Goal: Transaction & Acquisition: Download file/media

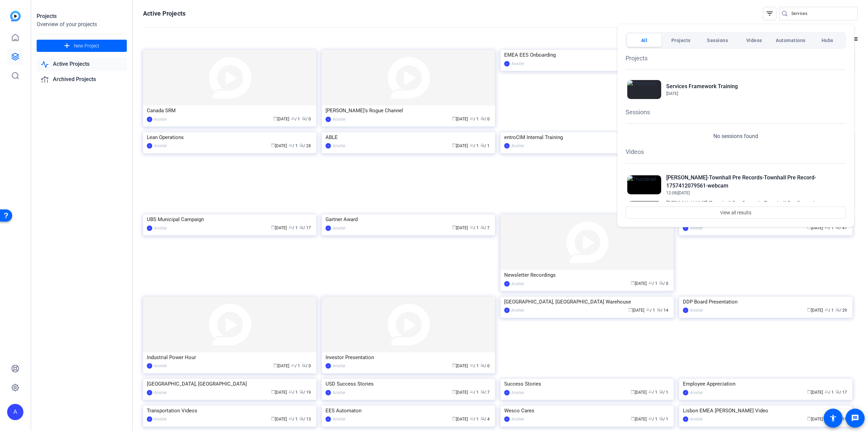
click at [806, 13] on div at bounding box center [434, 215] width 868 height 431
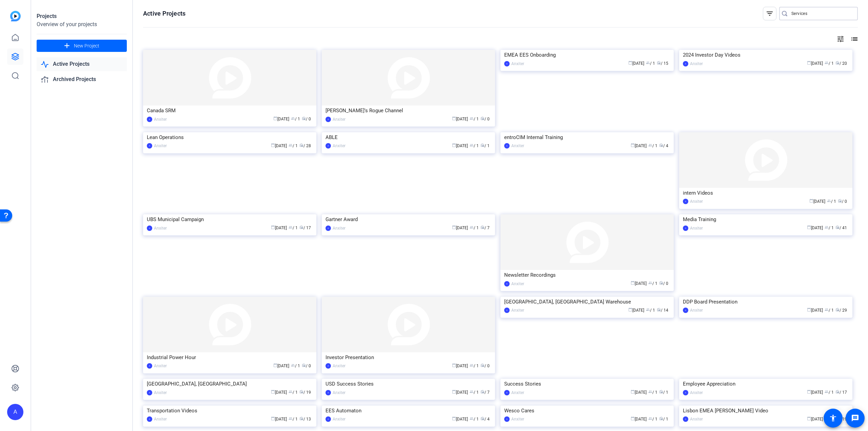
click at [806, 13] on input "Services" at bounding box center [821, 13] width 61 height 8
type input "S"
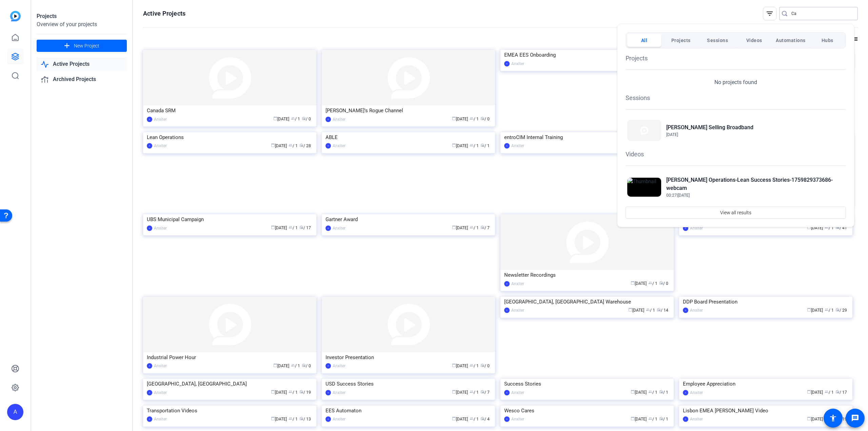
type input "C"
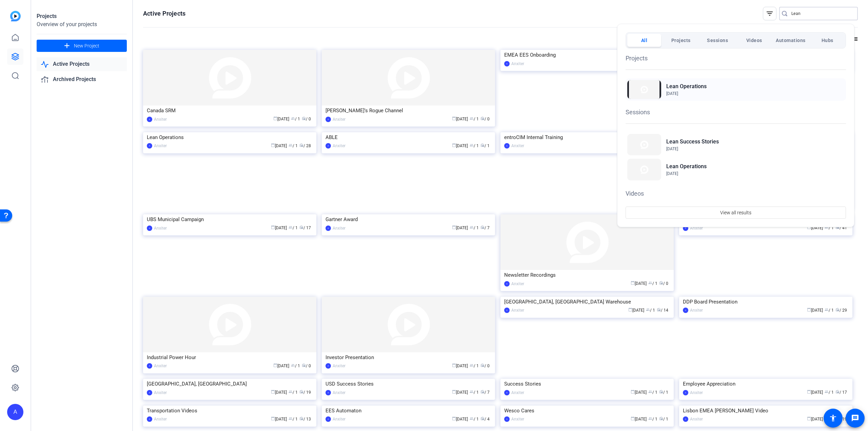
type input "Lean"
click at [679, 88] on h2 "Lean Operations" at bounding box center [686, 86] width 40 height 8
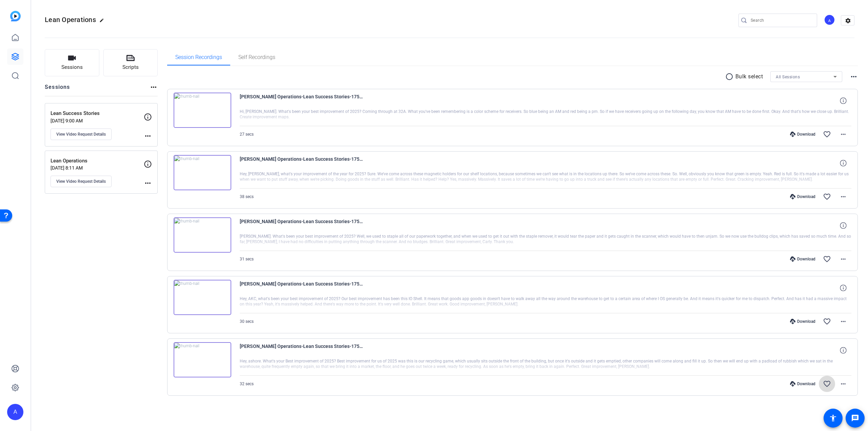
click at [828, 383] on mat-icon "favorite_border" at bounding box center [827, 384] width 8 height 8
click at [824, 318] on mat-icon "favorite_border" at bounding box center [827, 321] width 8 height 8
click at [846, 256] on mat-icon "more_horiz" at bounding box center [843, 259] width 8 height 8
click at [830, 286] on span "Download MP4" at bounding box center [825, 289] width 41 height 8
click at [845, 197] on mat-icon "more_horiz" at bounding box center [843, 197] width 8 height 8
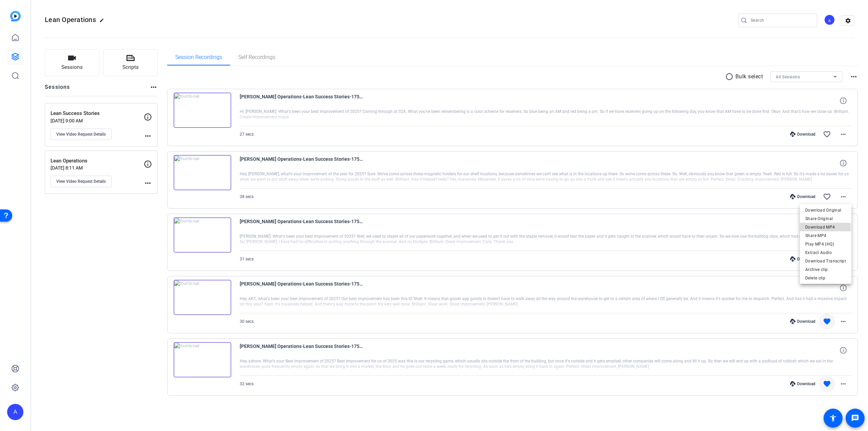
click at [824, 227] on span "Download MP4" at bounding box center [825, 227] width 41 height 8
click at [843, 133] on mat-icon "more_horiz" at bounding box center [843, 134] width 8 height 8
click at [822, 163] on span "Download MP4" at bounding box center [825, 165] width 41 height 8
